Goal: Task Accomplishment & Management: Use online tool/utility

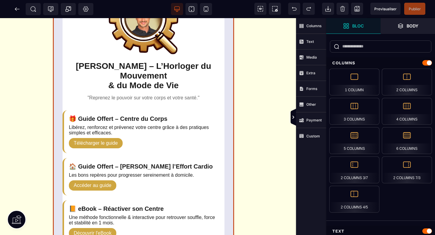
scroll to position [0, 74]
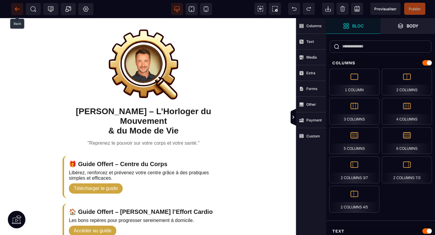
click at [15, 10] on icon at bounding box center [17, 9] width 6 height 6
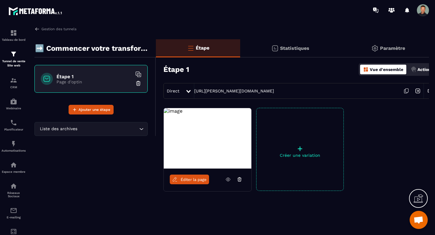
click at [143, 127] on icon "Search for option" at bounding box center [141, 129] width 6 height 6
click at [184, 180] on span "Éditer la page" at bounding box center [194, 179] width 26 height 5
